Goal: Task Accomplishment & Management: Manage account settings

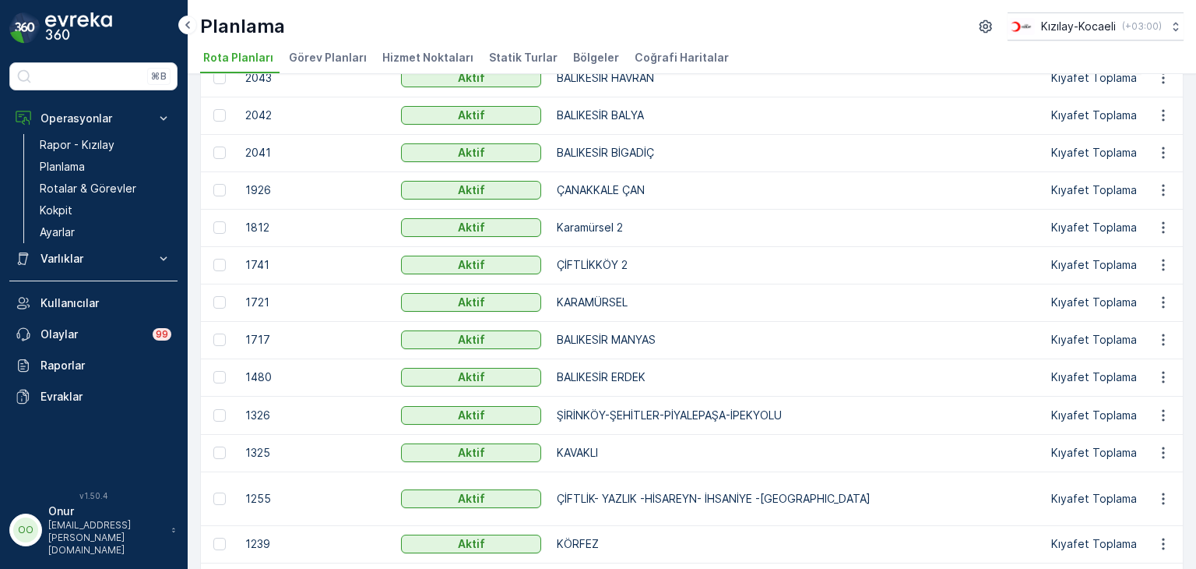
scroll to position [312, 0]
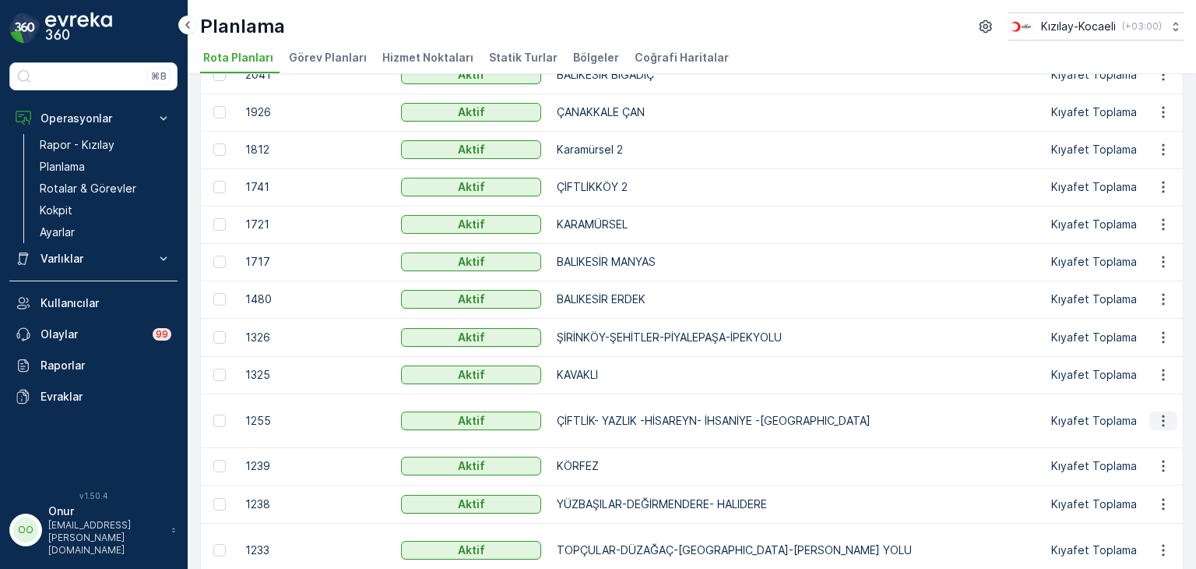
click at [1174, 424] on button "button" at bounding box center [1164, 420] width 28 height 19
click at [1150, 437] on span "Rota Planını Düzenle" at bounding box center [1135, 443] width 107 height 16
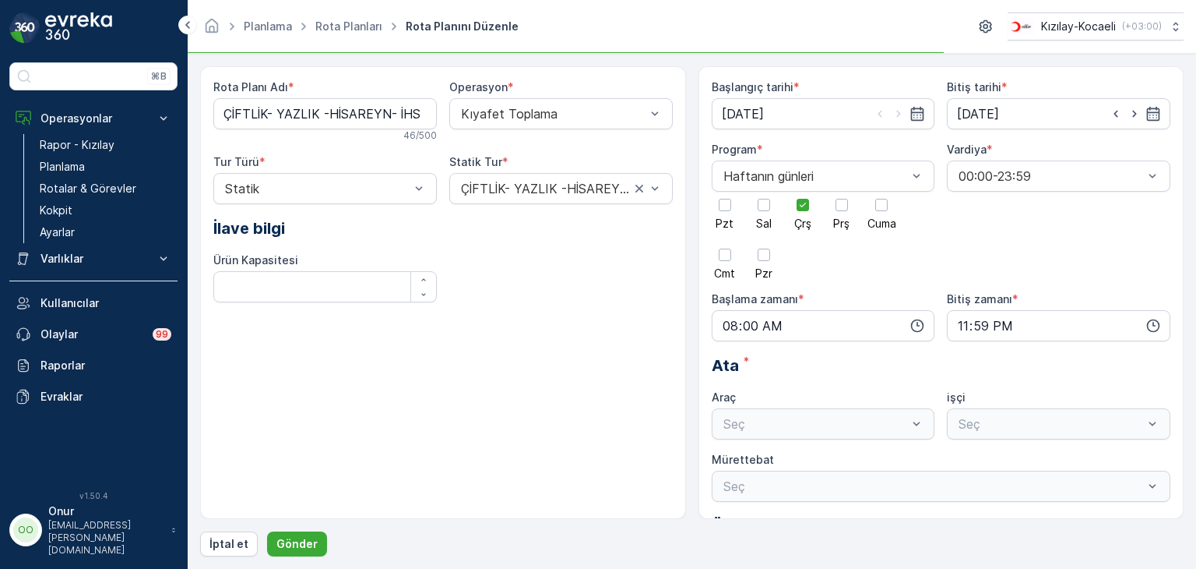
type input "[DATE]"
type input "08:00"
type input "23:59"
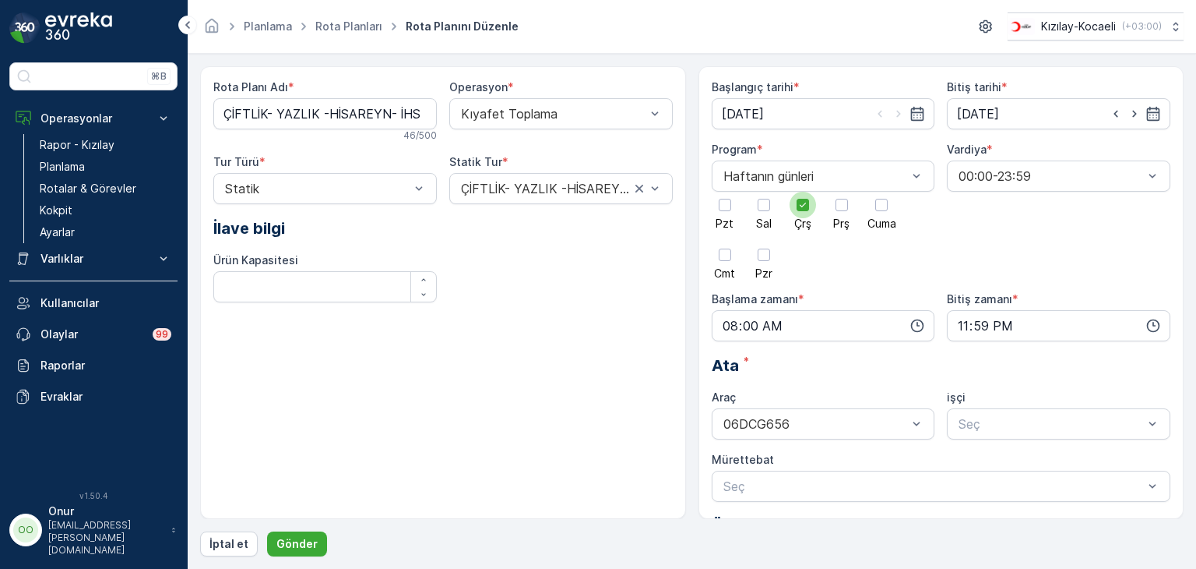
click at [808, 208] on div at bounding box center [803, 205] width 12 height 12
click at [803, 192] on input "Çrş" at bounding box center [803, 192] width 0 height 0
click at [722, 210] on div at bounding box center [725, 205] width 12 height 12
click at [725, 192] on input "Pzt" at bounding box center [725, 192] width 0 height 0
click at [914, 325] on icon "button" at bounding box center [918, 326] width 16 height 16
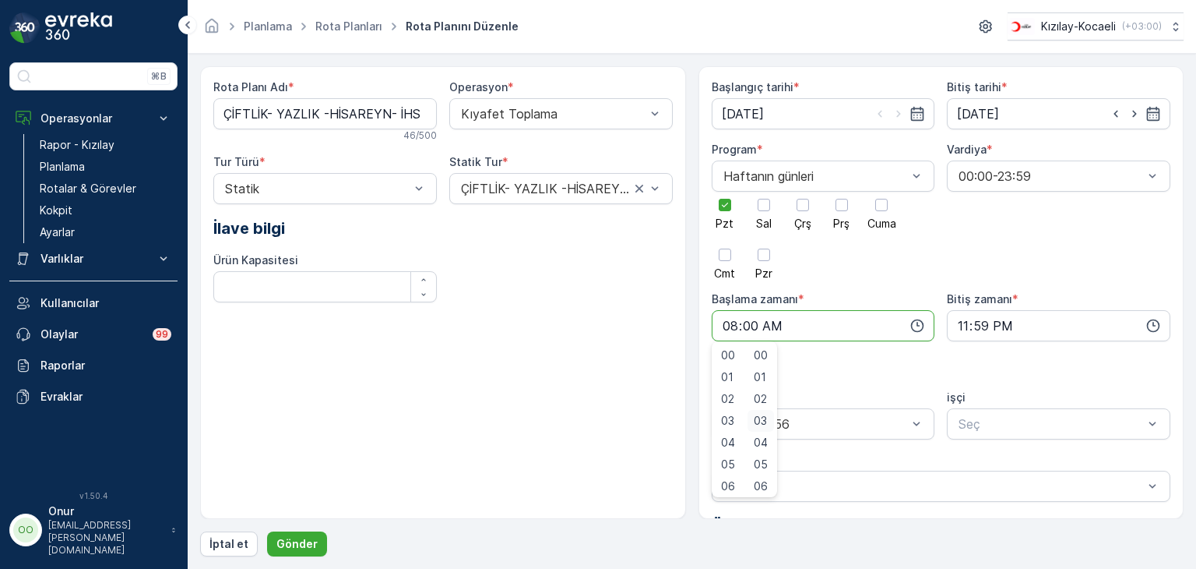
scroll to position [78, 0]
click at [771, 391] on div "05" at bounding box center [761, 386] width 26 height 22
type input "08:05"
click at [291, 537] on p "Gönder" at bounding box center [297, 544] width 41 height 16
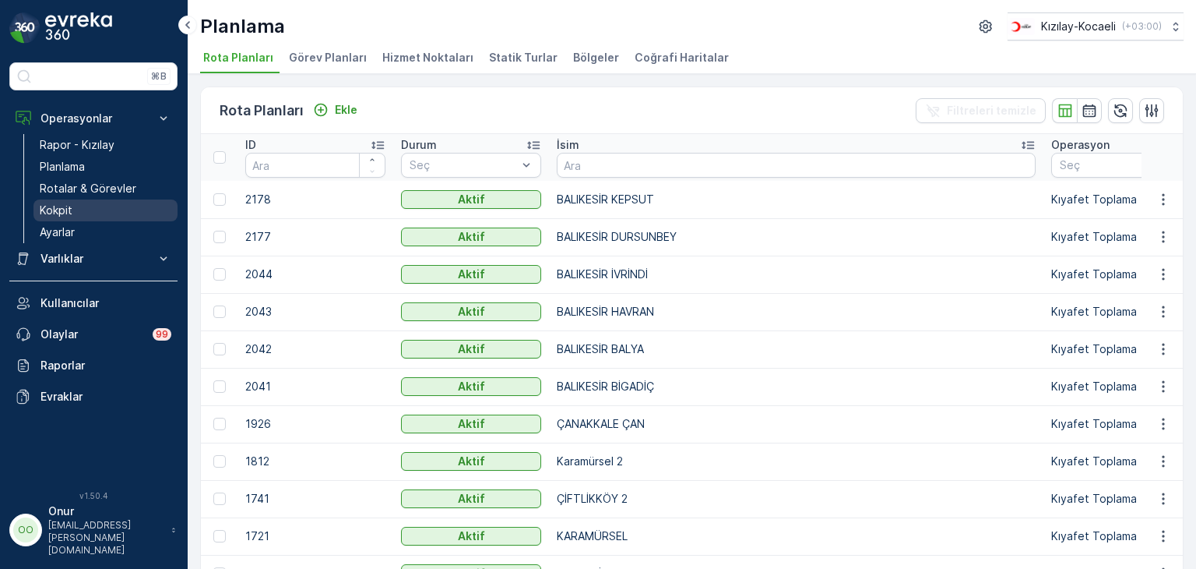
click at [55, 213] on p "Kokpit" at bounding box center [56, 211] width 33 height 16
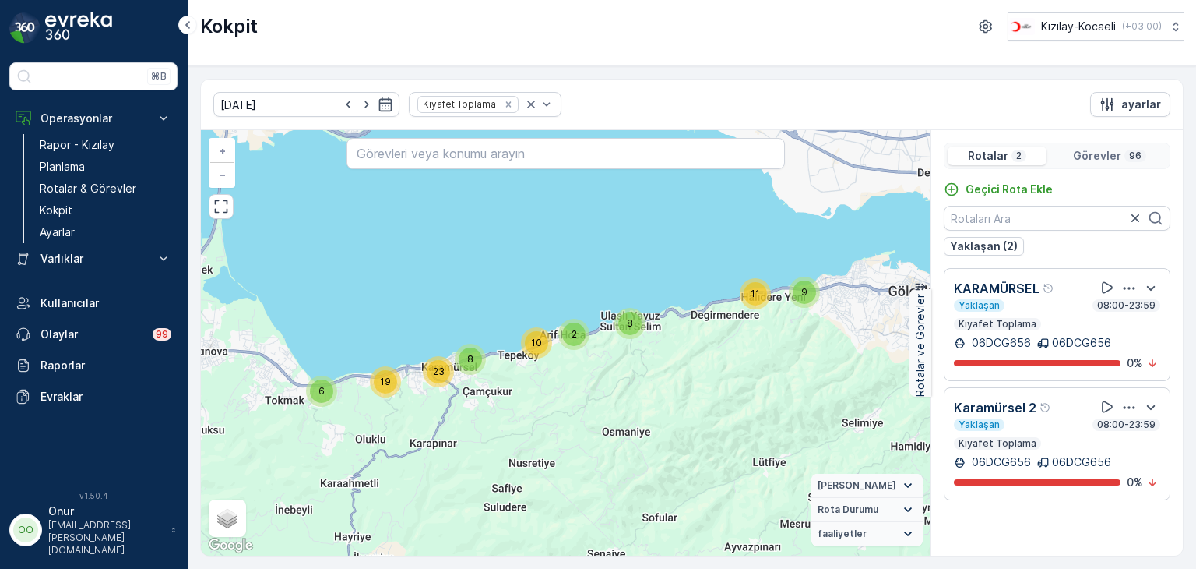
click at [1133, 286] on icon "button" at bounding box center [1130, 288] width 16 height 16
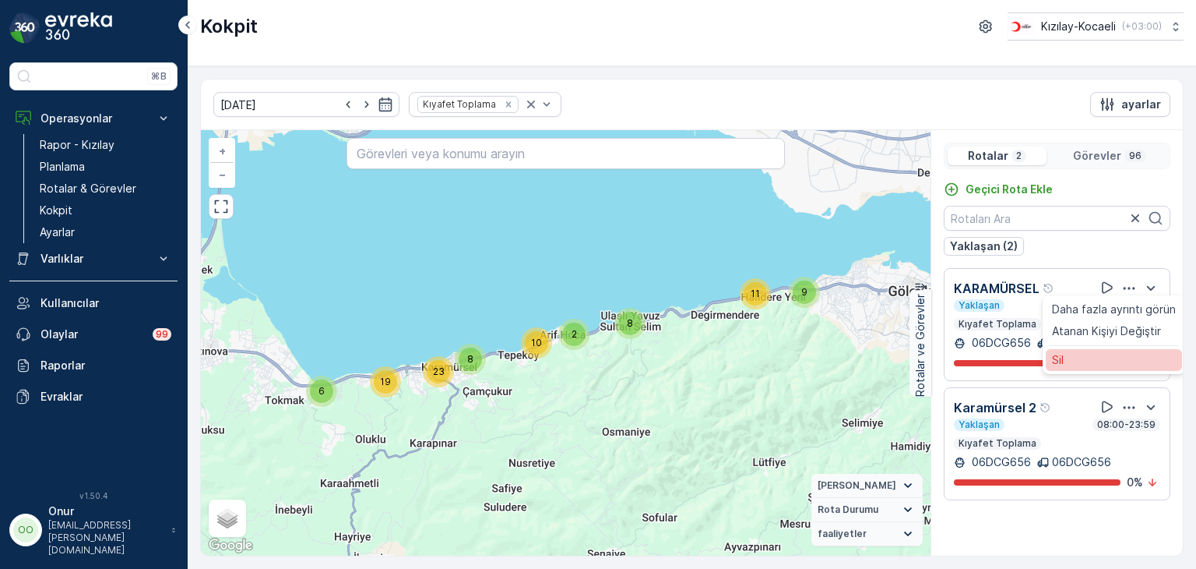
click at [1105, 357] on div "Sil" at bounding box center [1114, 360] width 136 height 22
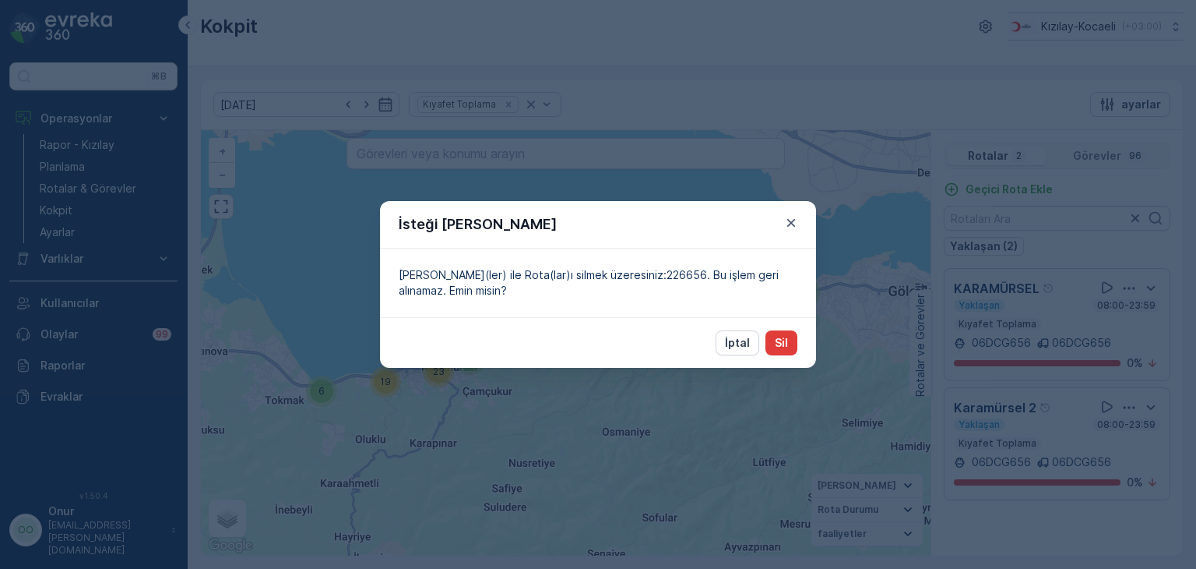
click at [786, 346] on p "Sil" at bounding box center [781, 343] width 13 height 16
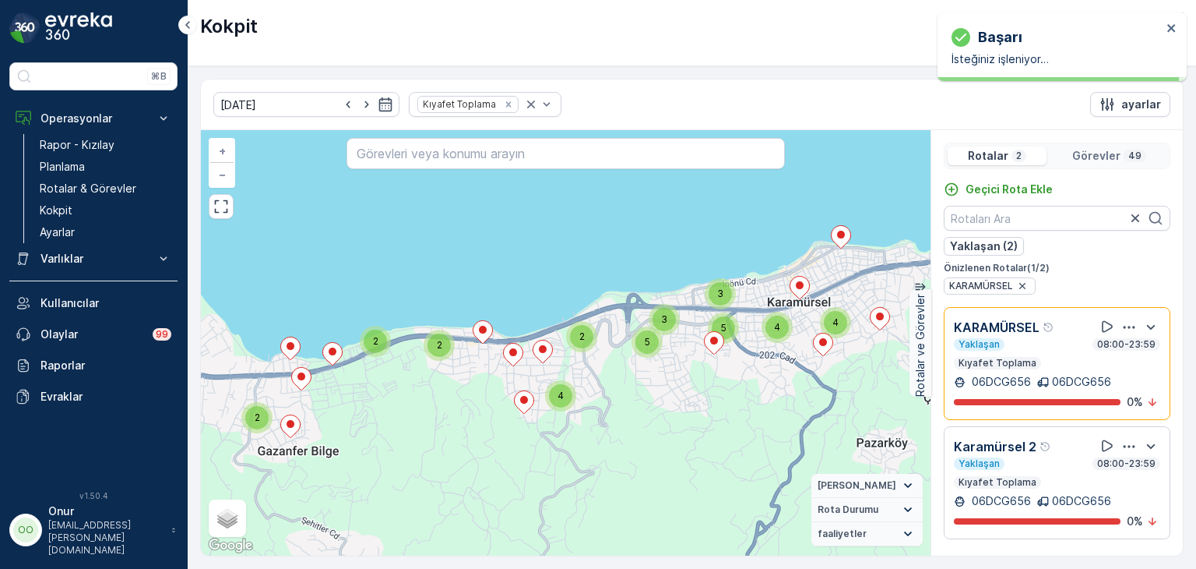
click at [1122, 441] on icon "button" at bounding box center [1130, 447] width 16 height 16
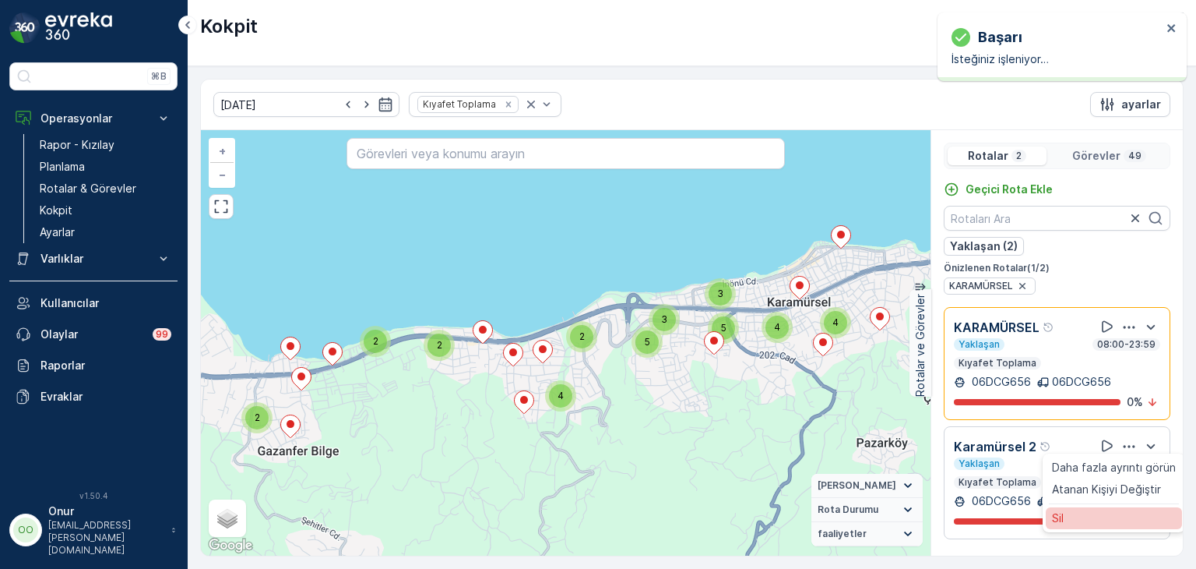
click at [1075, 509] on div "Sil" at bounding box center [1114, 518] width 136 height 22
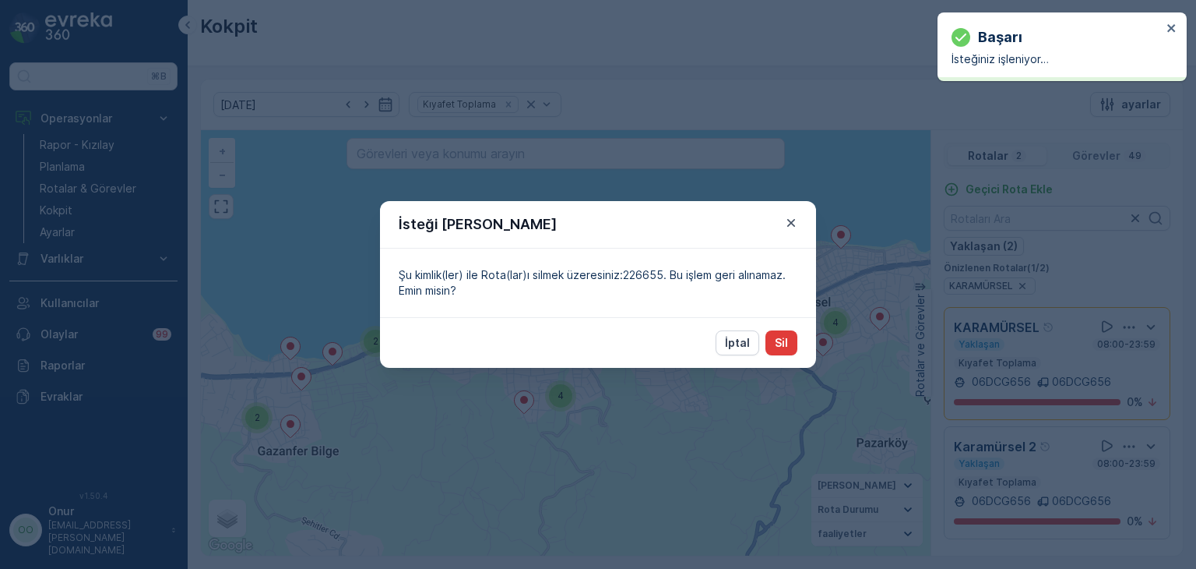
click at [788, 354] on button "Sil" at bounding box center [782, 342] width 32 height 25
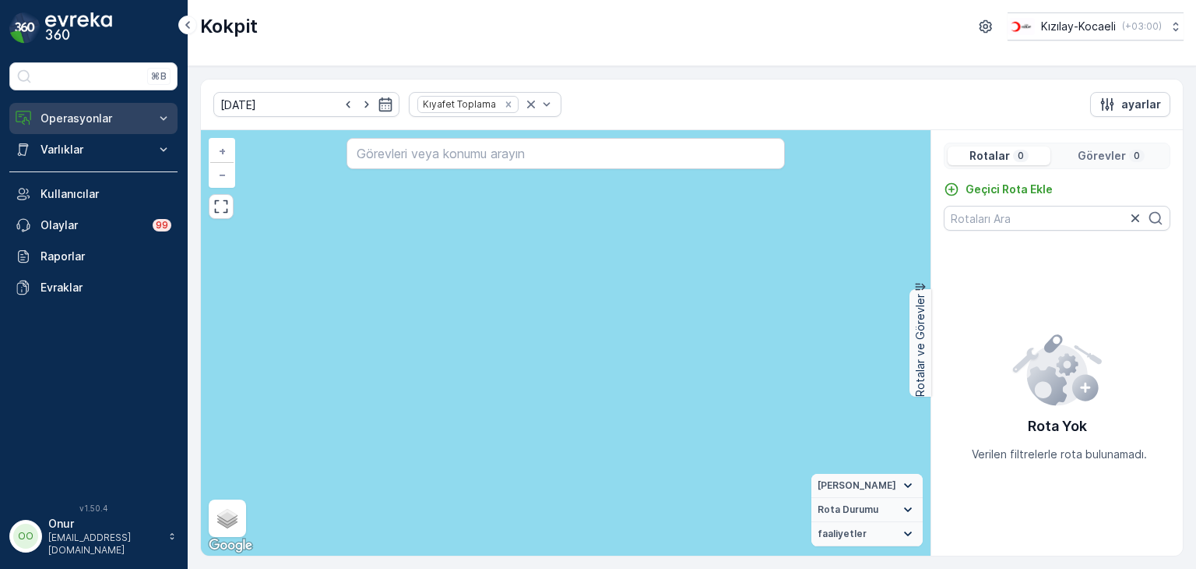
click at [97, 116] on p "Operasyonlar" at bounding box center [94, 119] width 106 height 16
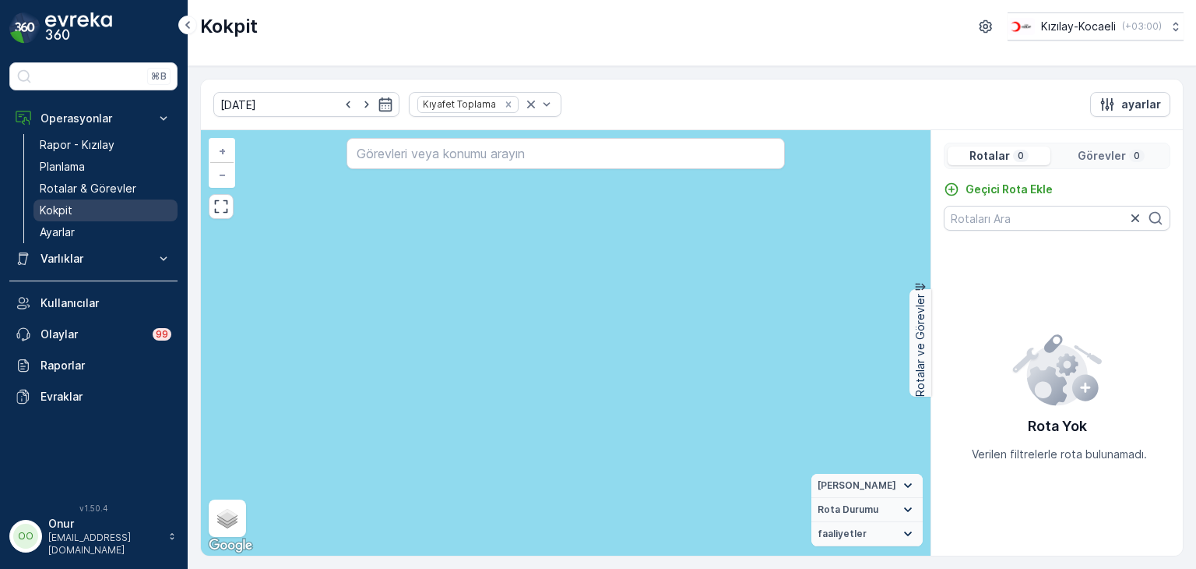
click at [58, 206] on p "Kokpit" at bounding box center [56, 211] width 33 height 16
